Goal: Navigation & Orientation: Find specific page/section

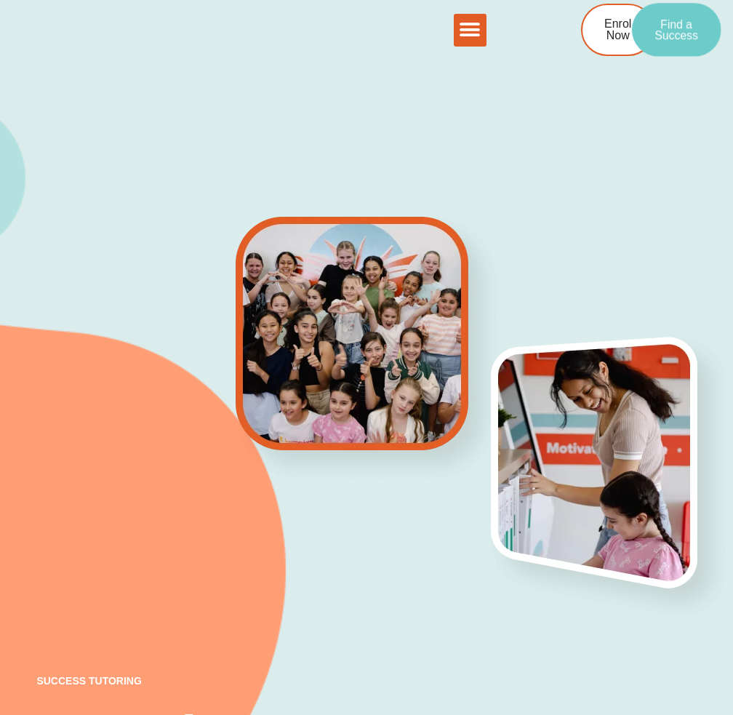
click at [668, 35] on span "Find a Success" at bounding box center [676, 30] width 44 height 23
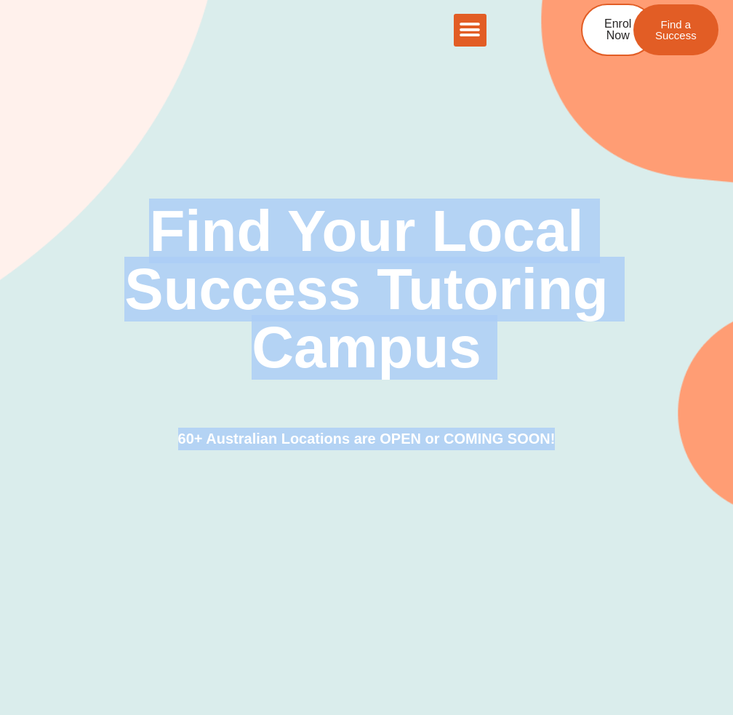
drag, startPoint x: 155, startPoint y: 223, endPoint x: 583, endPoint y: 461, distance: 489.7
click at [582, 462] on div "Find Your Local Success Tutoring Campus 60+ Australian Locations are OPEN or CO…" at bounding box center [365, 228] width 659 height 578
click at [580, 450] on div "Find Your Local Success Tutoring Campus 60+ Australian Locations are OPEN or CO…" at bounding box center [365, 228] width 659 height 578
click at [574, 436] on div "Find Your Local Success Tutoring Campus 60+ Australian Locations are OPEN or CO…" at bounding box center [365, 326] width 659 height 248
drag, startPoint x: 572, startPoint y: 440, endPoint x: 141, endPoint y: 213, distance: 487.4
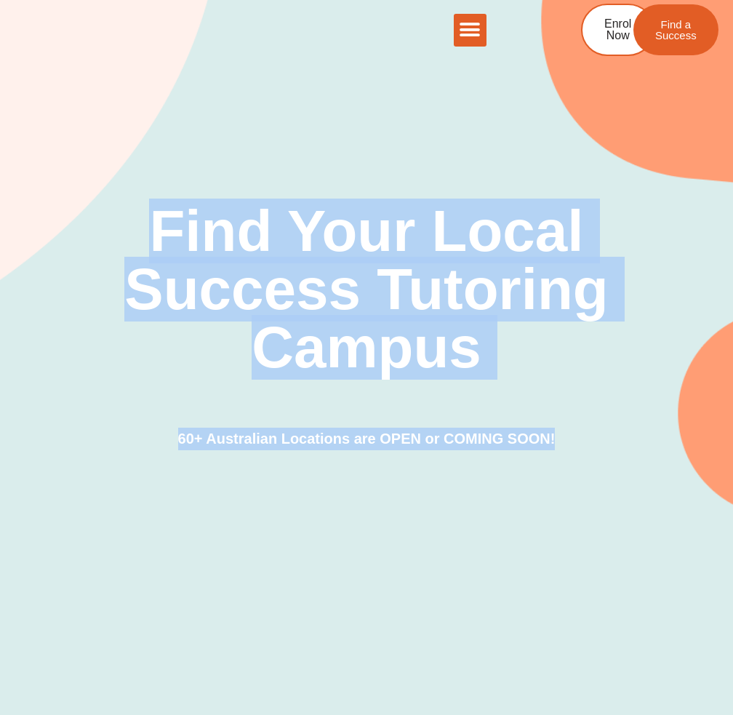
click at [140, 209] on div "Find Your Local Success Tutoring Campus 60+ Australian Locations are OPEN or CO…" at bounding box center [365, 326] width 659 height 248
click at [141, 214] on h2 "Find Your Local Success Tutoring Campus" at bounding box center [366, 289] width 521 height 174
click at [140, 218] on h2 "Find Your Local Success Tutoring Campus" at bounding box center [366, 289] width 521 height 174
click at [141, 229] on h2 "Find Your Local Success Tutoring Campus" at bounding box center [366, 289] width 521 height 174
drag, startPoint x: 151, startPoint y: 234, endPoint x: 582, endPoint y: 459, distance: 486.0
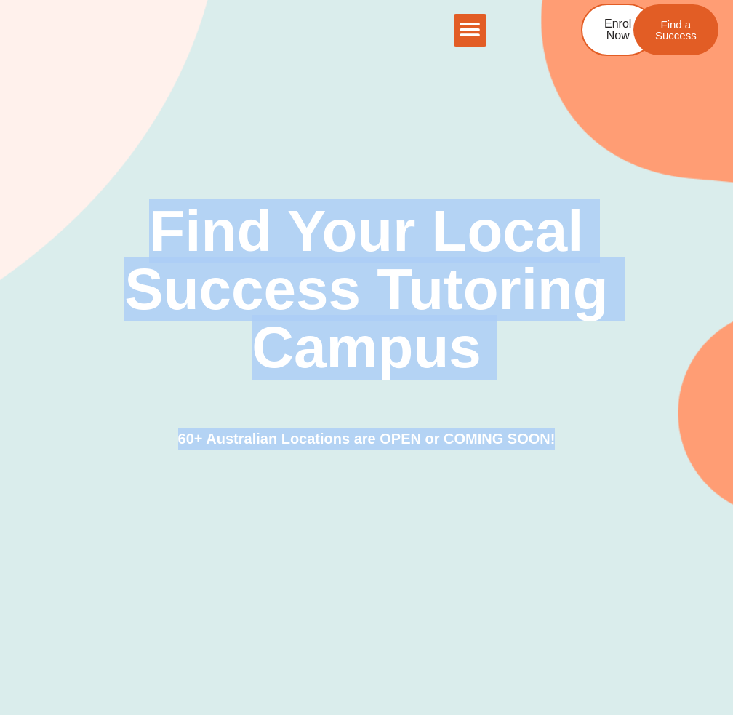
click at [582, 459] on div "Find Your Local Success Tutoring Campus 60+ Australian Locations are OPEN or CO…" at bounding box center [365, 228] width 659 height 578
